Goal: Transaction & Acquisition: Purchase product/service

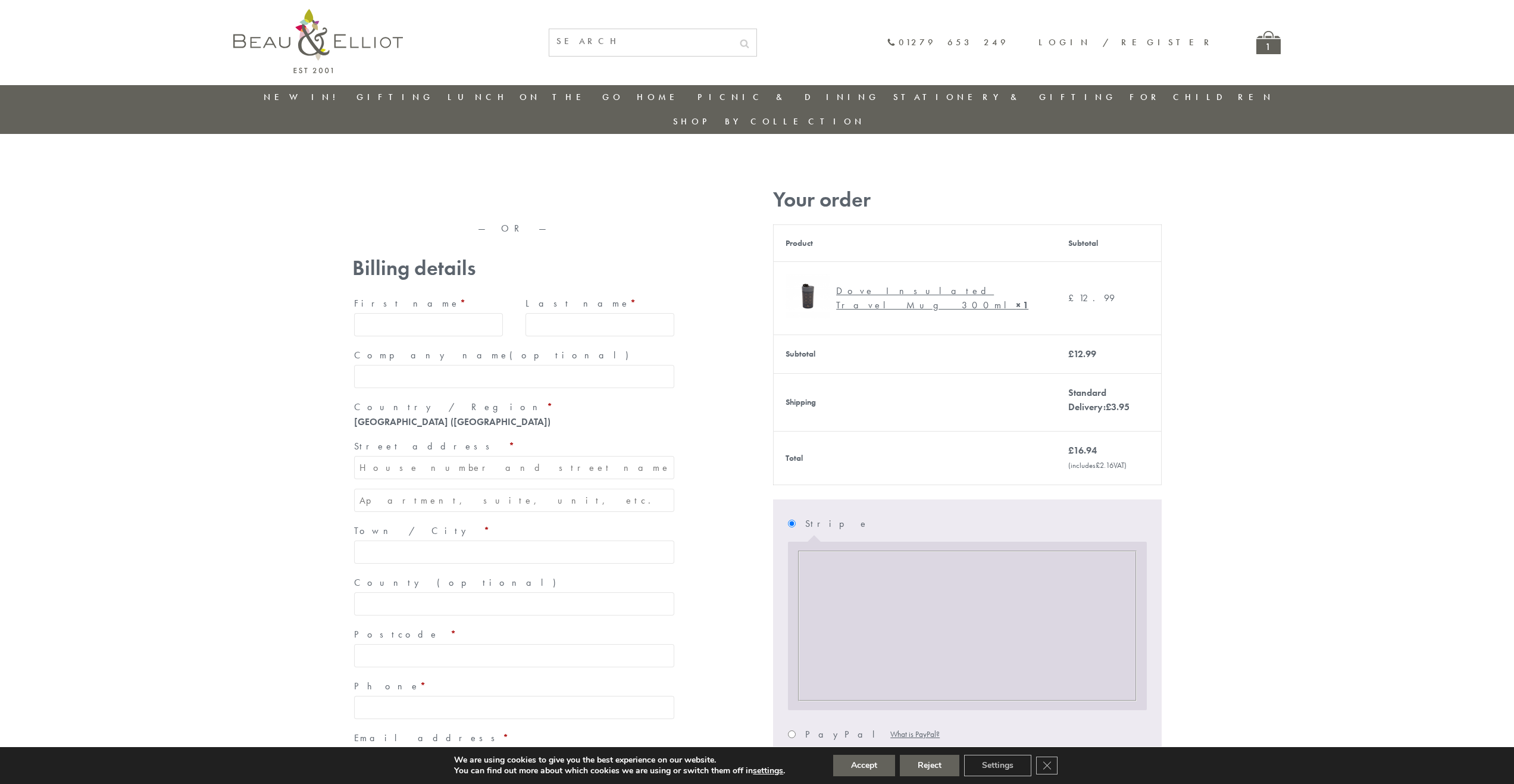
type input "maria33@yahoo.com"
type input "Maria"
type input "Williams"
type input "23, Scottsdale, Happytown"
type input "London"
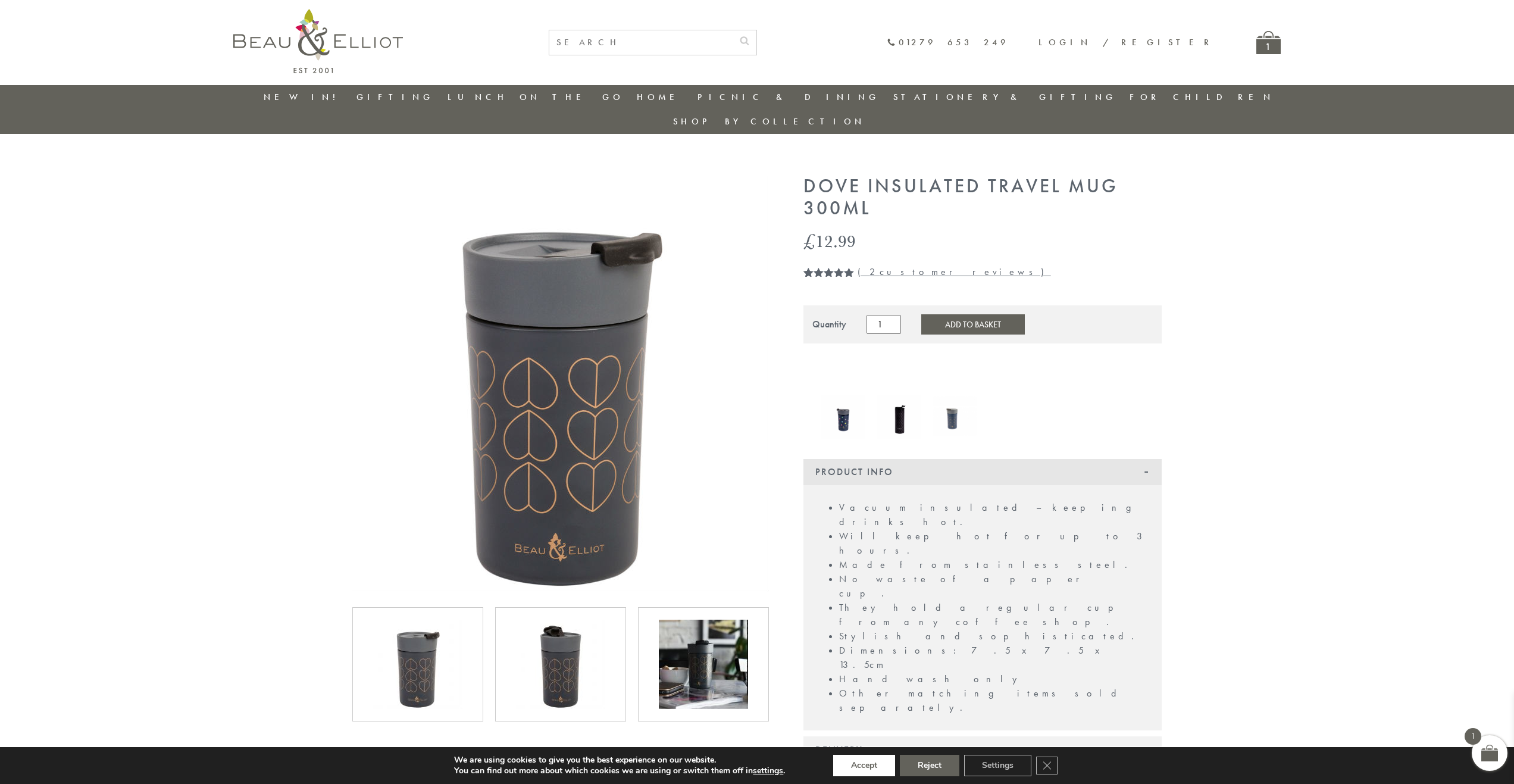
click at [864, 766] on button "Accept" at bounding box center [864, 765] width 62 height 21
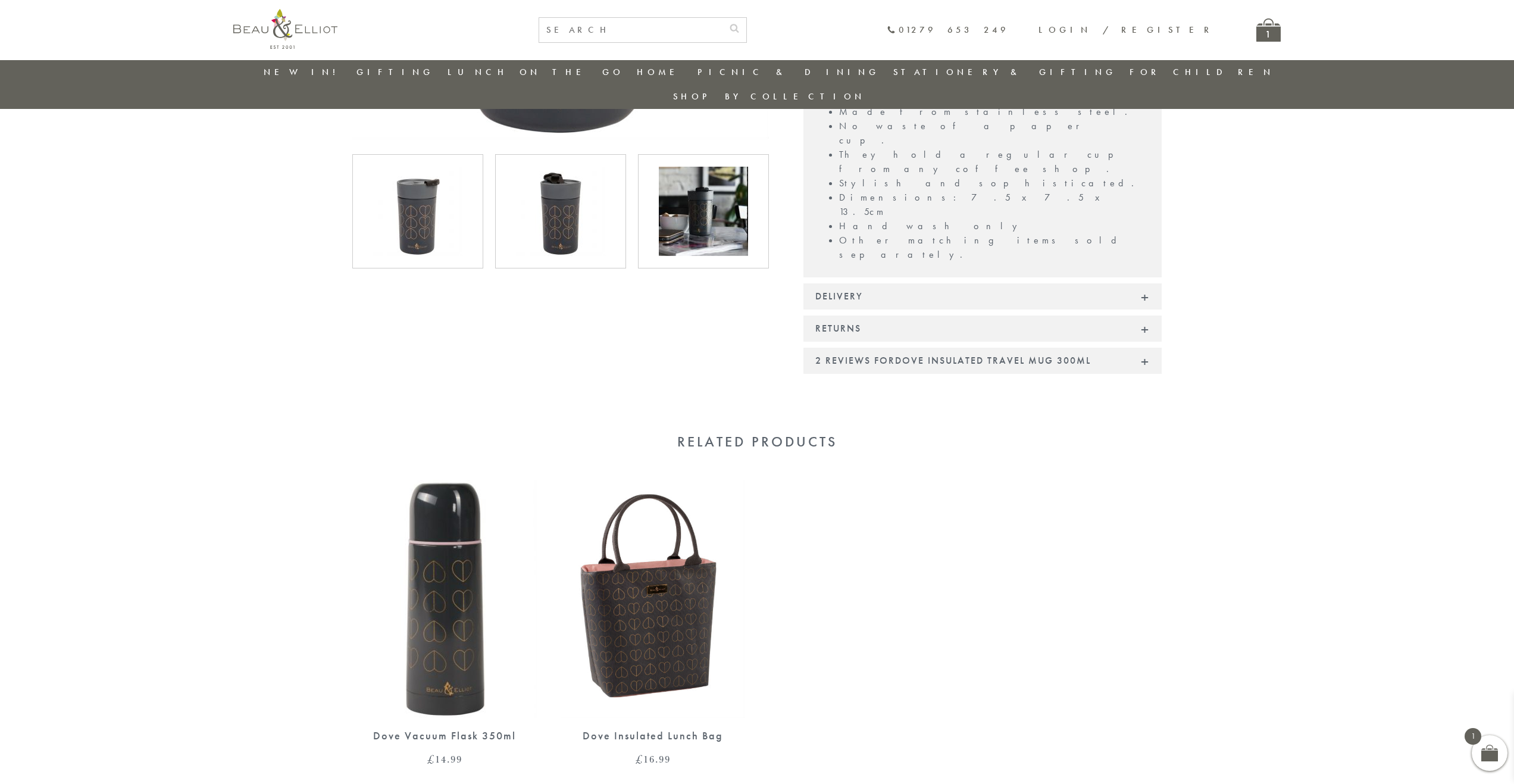
scroll to position [428, 0]
